Goal: Task Accomplishment & Management: Manage account settings

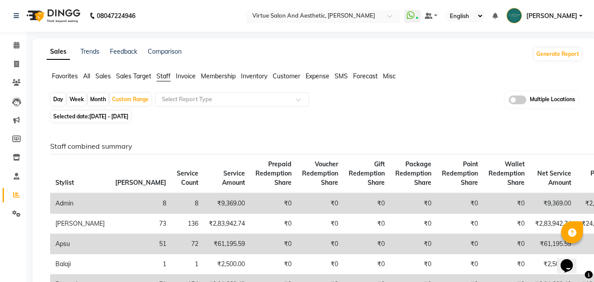
click at [348, 15] on input "text" at bounding box center [315, 16] width 128 height 9
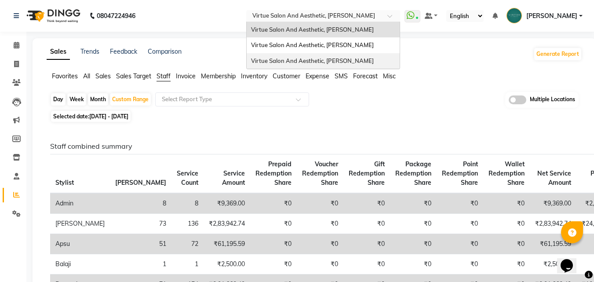
click at [350, 60] on span "Virtue Salon And Aesthetic, [PERSON_NAME]" at bounding box center [312, 60] width 123 height 7
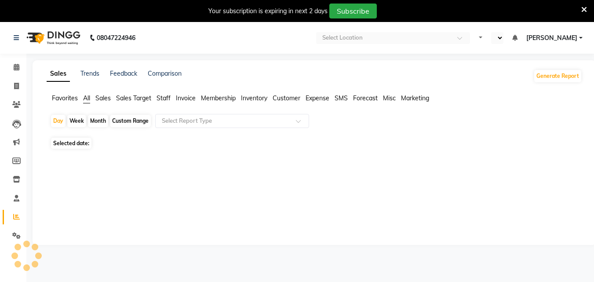
select select "en"
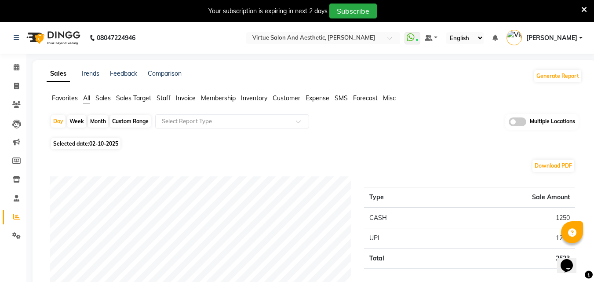
click at [343, 133] on div "Day Week Month Custom Range Select Report Type Multiple Locations" at bounding box center [314, 125] width 529 height 22
click at [11, 91] on span at bounding box center [16, 86] width 15 height 10
select select "service"
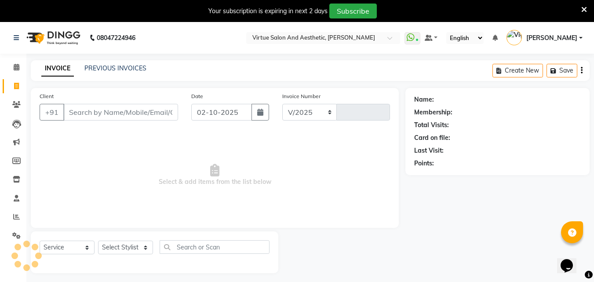
select select "7053"
type input "1448"
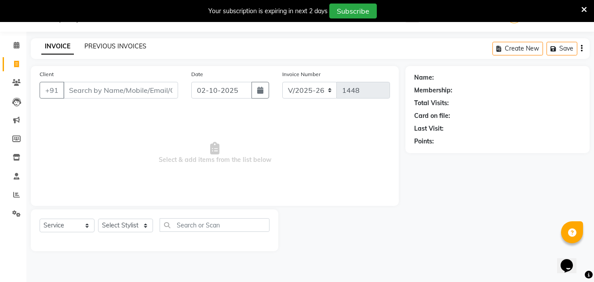
click at [134, 46] on link "PREVIOUS INVOICES" at bounding box center [115, 46] width 62 height 8
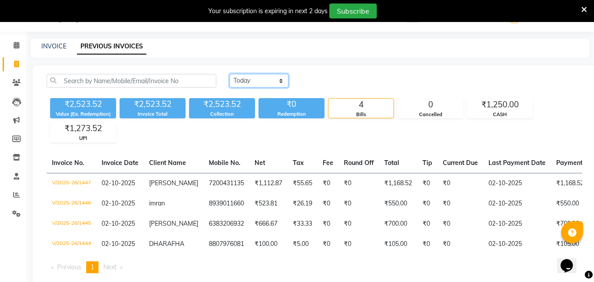
click at [272, 82] on select "Today Yesterday Custom Range" at bounding box center [259, 81] width 59 height 14
select select "range"
click at [230, 74] on select "Today Yesterday Custom Range" at bounding box center [259, 81] width 59 height 14
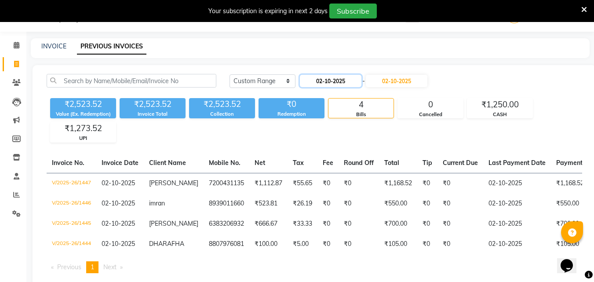
click at [324, 80] on input "02-10-2025" at bounding box center [331, 81] width 62 height 12
select select "10"
select select "2025"
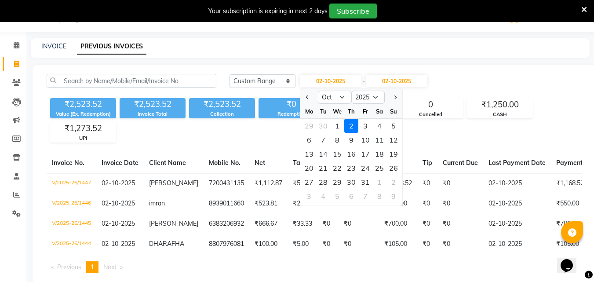
click at [302, 97] on div at bounding box center [309, 97] width 18 height 14
click at [306, 98] on span "Previous month" at bounding box center [308, 97] width 4 height 4
select select "9"
click at [381, 154] on div "20" at bounding box center [379, 154] width 14 height 14
type input "20-09-2025"
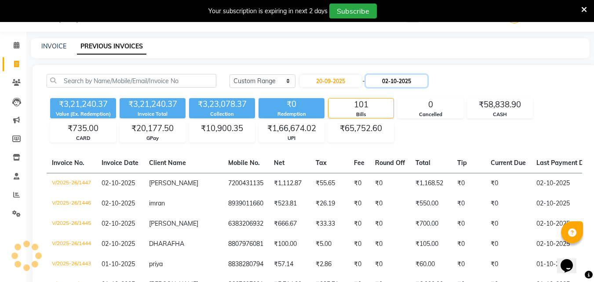
click at [414, 80] on input "02-10-2025" at bounding box center [397, 81] width 62 height 12
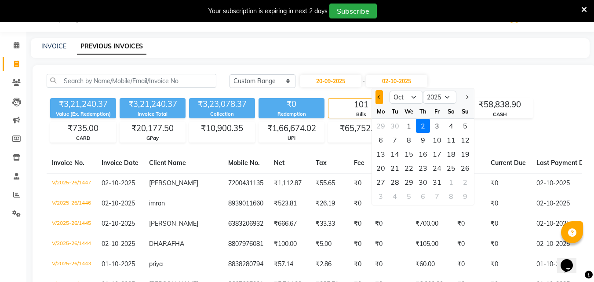
click at [382, 100] on button "Previous month" at bounding box center [379, 97] width 7 height 14
select select "9"
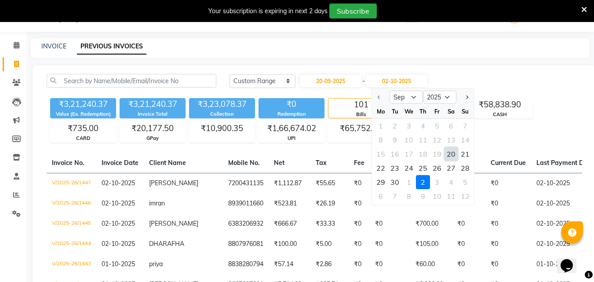
click at [453, 151] on div "20" at bounding box center [451, 154] width 14 height 14
type input "20-09-2025"
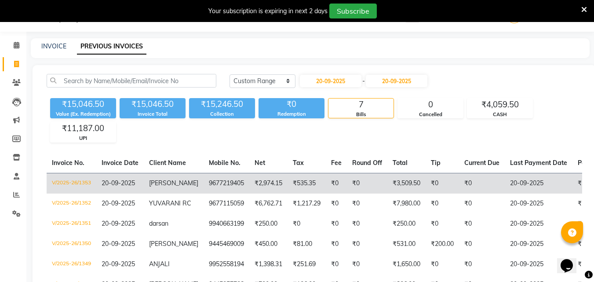
click at [234, 190] on td "9677219405" at bounding box center [227, 183] width 46 height 21
